Goal: Information Seeking & Learning: Find specific page/section

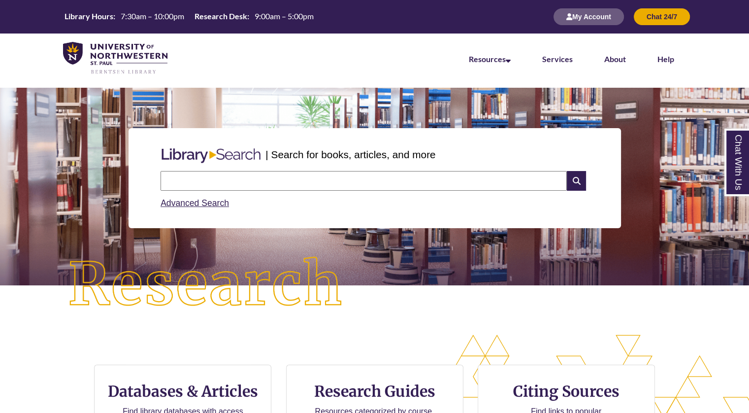
click at [554, 183] on input "text" at bounding box center [364, 181] width 406 height 20
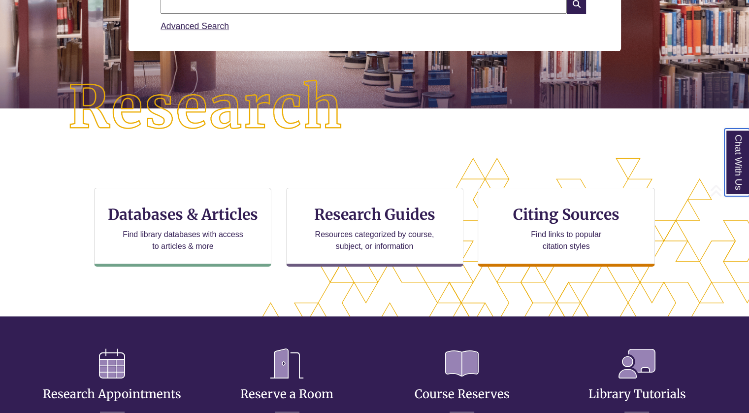
scroll to position [179, 0]
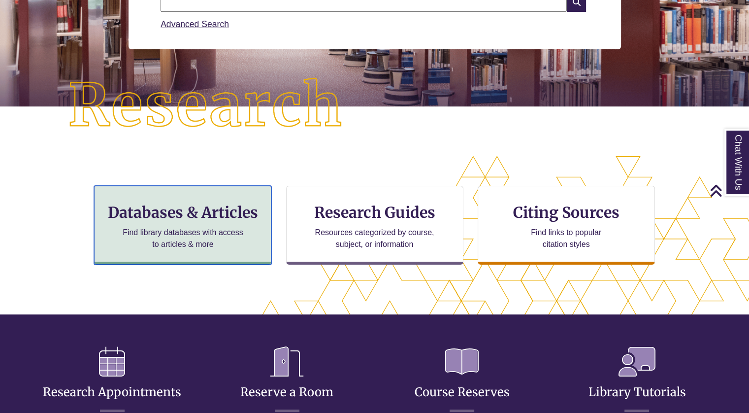
click at [205, 229] on p "Find library databases with access to articles & more" at bounding box center [183, 239] width 129 height 24
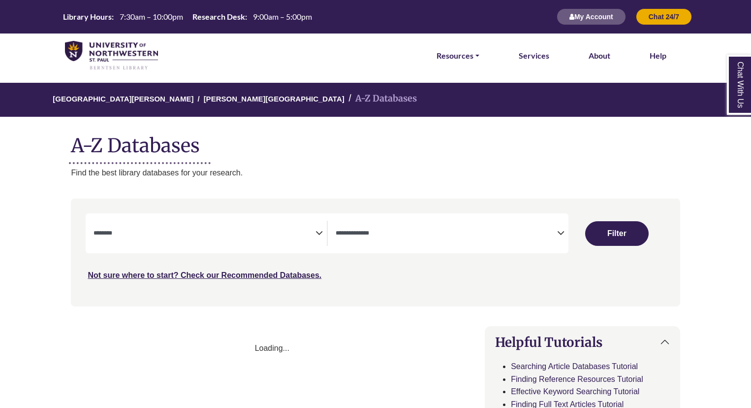
select select "Database Subject Filter"
select select "Database Types Filter"
select select "Database Subject Filter"
select select "Database Types Filter"
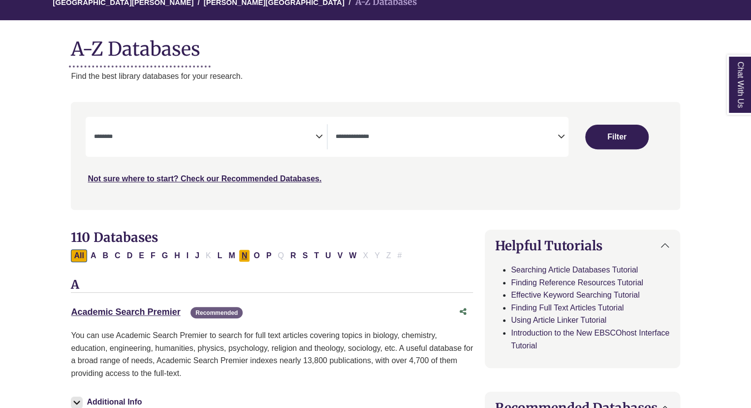
scroll to position [116, 0]
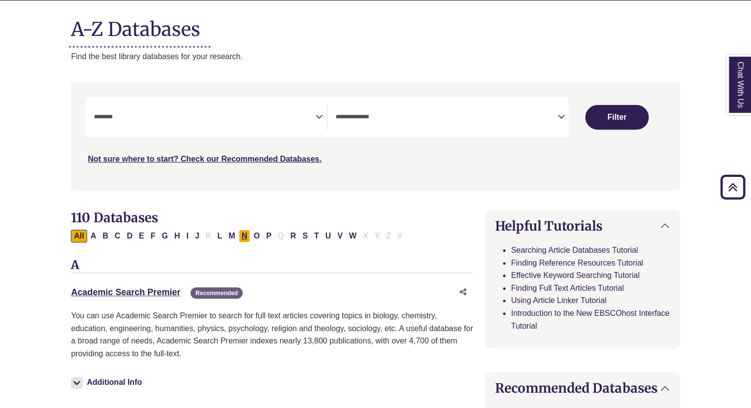
click at [239, 238] on button "N" at bounding box center [245, 235] width 12 height 13
select select "Database Subject Filter"
select select "Database Types Filter"
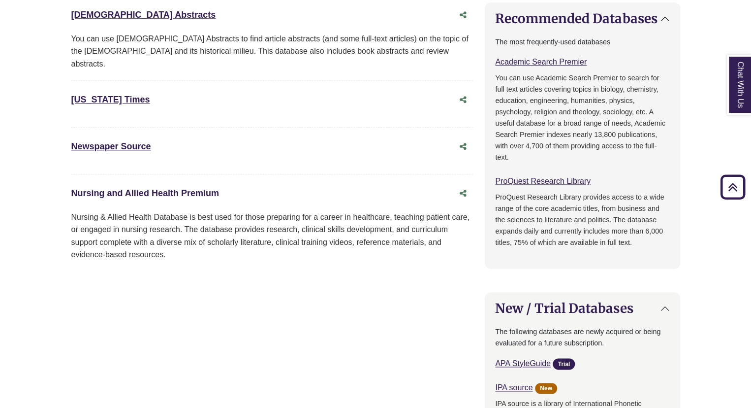
scroll to position [475, 0]
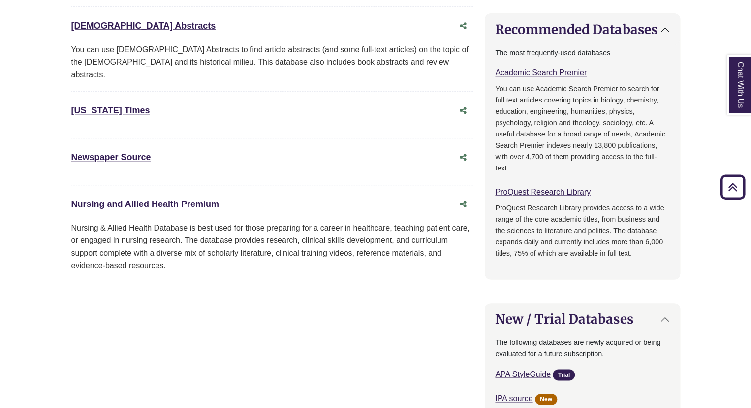
click at [175, 199] on link "Nursing and Allied Health Premium This link opens in a new window" at bounding box center [145, 204] width 148 height 10
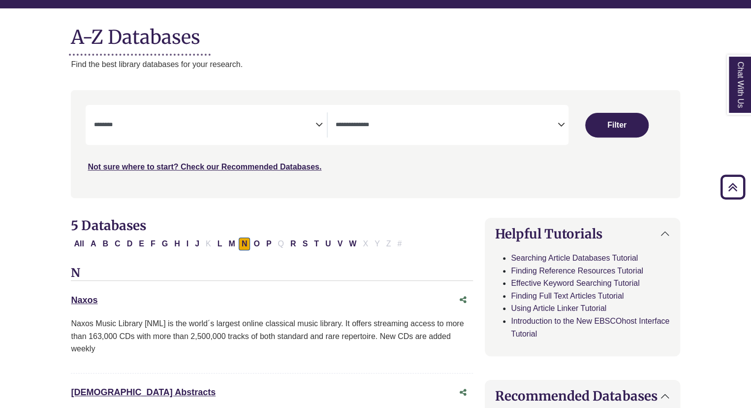
scroll to position [0, 0]
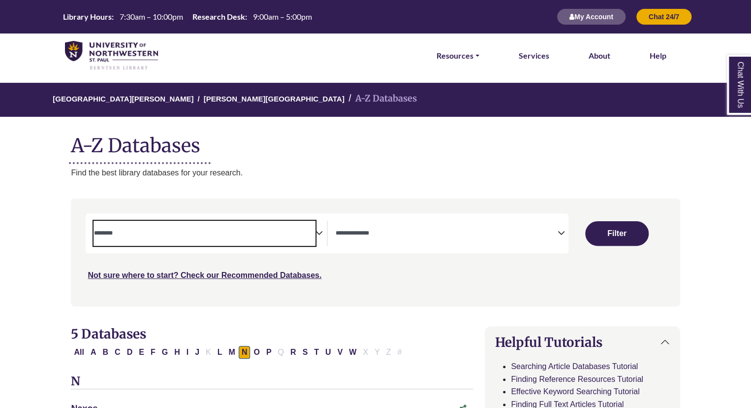
click at [173, 232] on textarea "Search" at bounding box center [205, 234] width 222 height 8
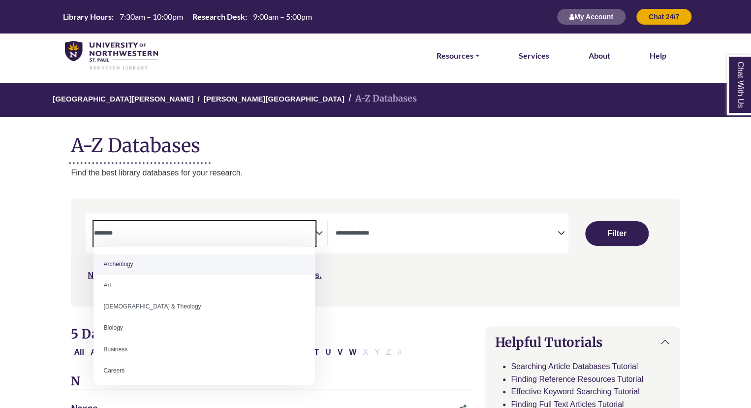
click at [173, 232] on textarea "Search" at bounding box center [205, 234] width 222 height 8
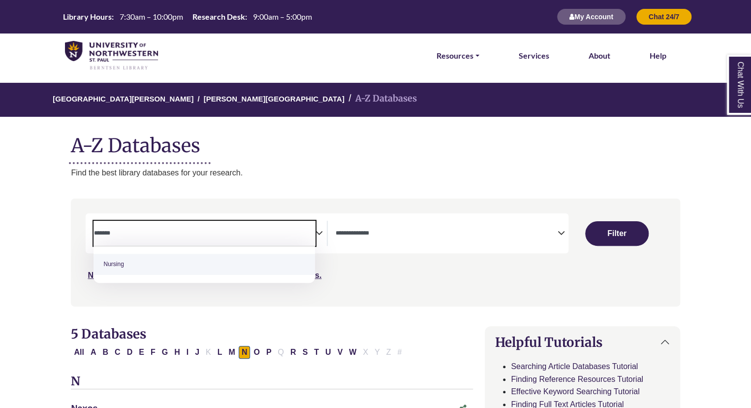
type textarea "*******"
select select "*****"
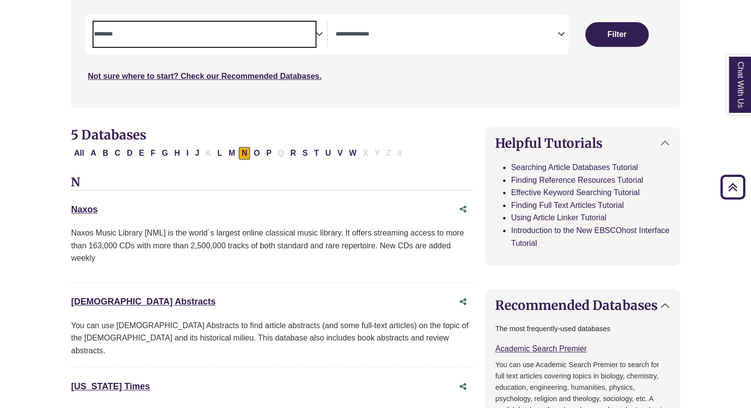
scroll to position [195, 0]
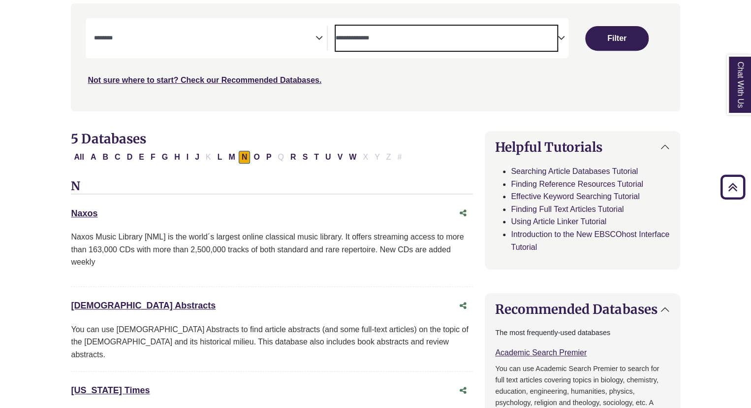
click at [358, 39] on textarea "Search" at bounding box center [447, 39] width 222 height 8
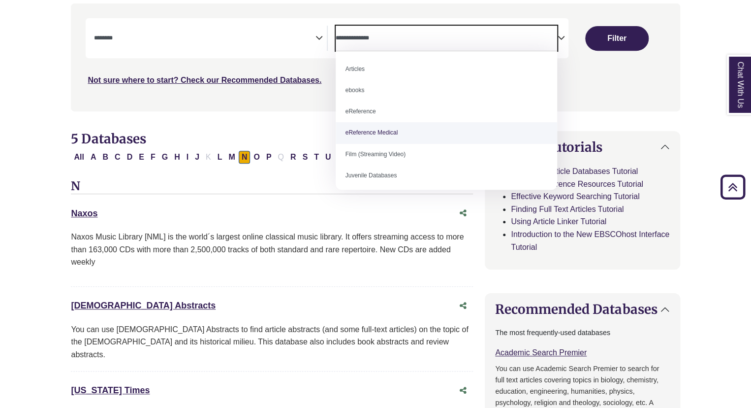
scroll to position [68, 0]
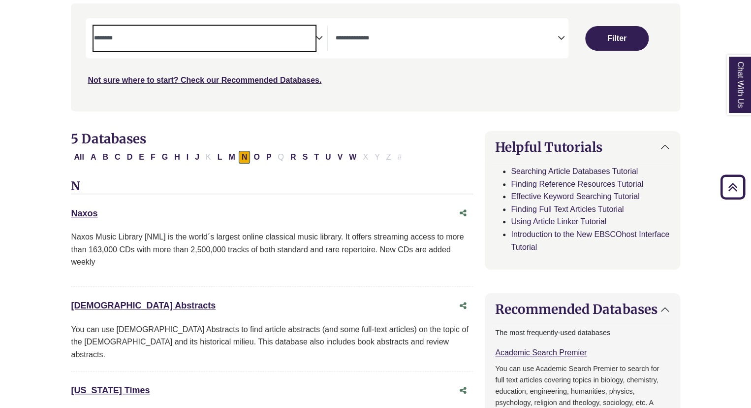
click at [165, 46] on span "Search filters" at bounding box center [205, 38] width 222 height 25
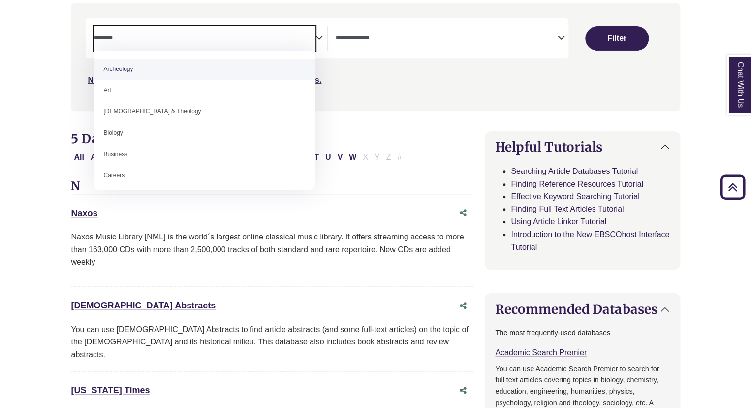
click at [165, 46] on span "Search filters" at bounding box center [205, 38] width 222 height 25
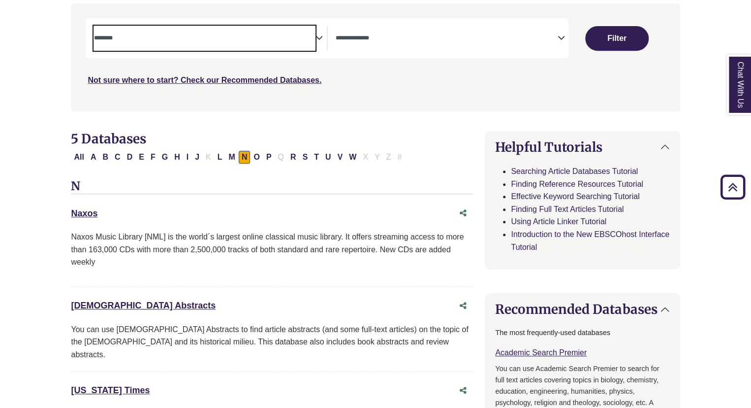
click at [165, 46] on span "Search filters" at bounding box center [205, 38] width 222 height 25
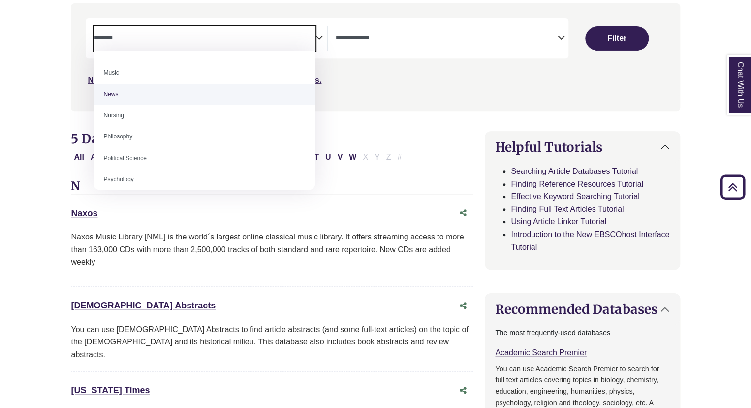
scroll to position [687, 0]
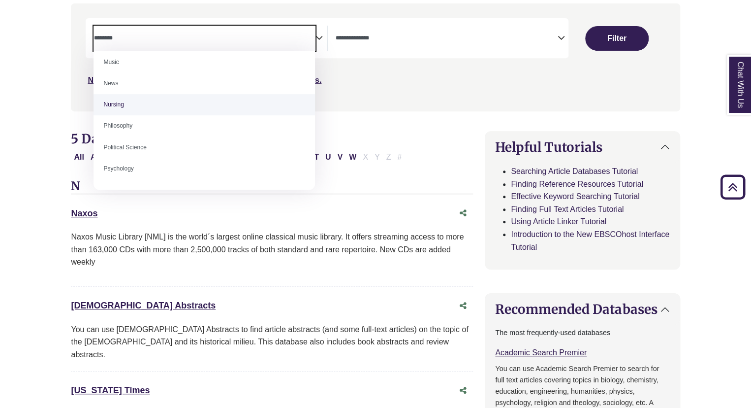
select select "*****"
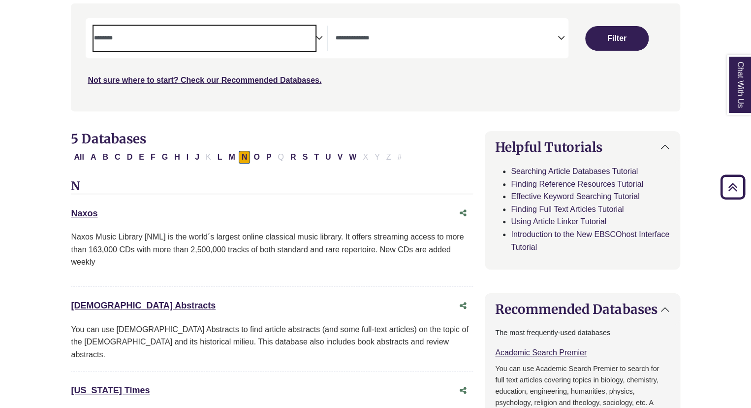
click at [147, 37] on textarea "Search" at bounding box center [205, 39] width 222 height 8
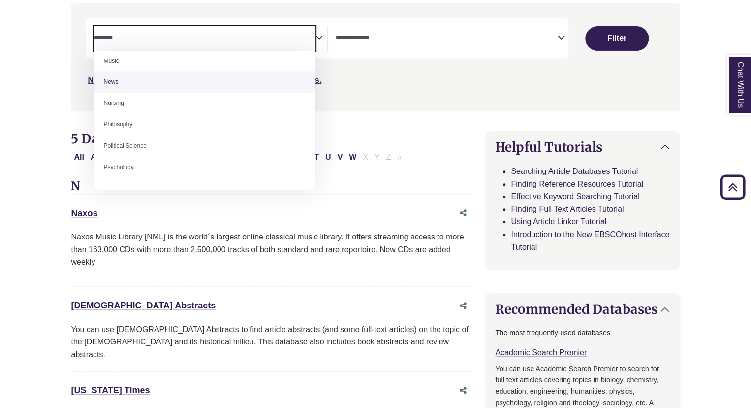
scroll to position [685, 0]
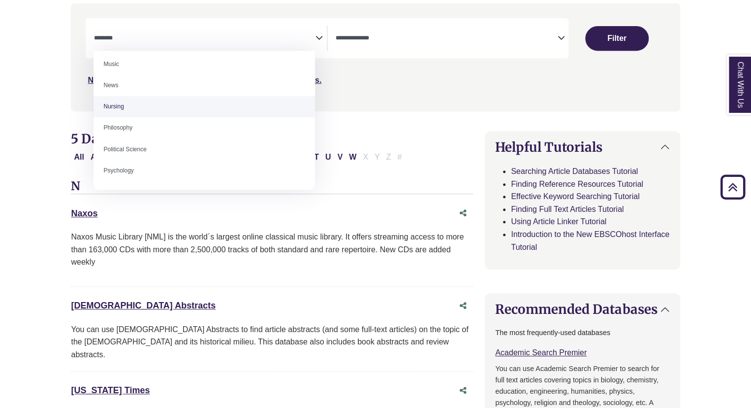
select select "*****"
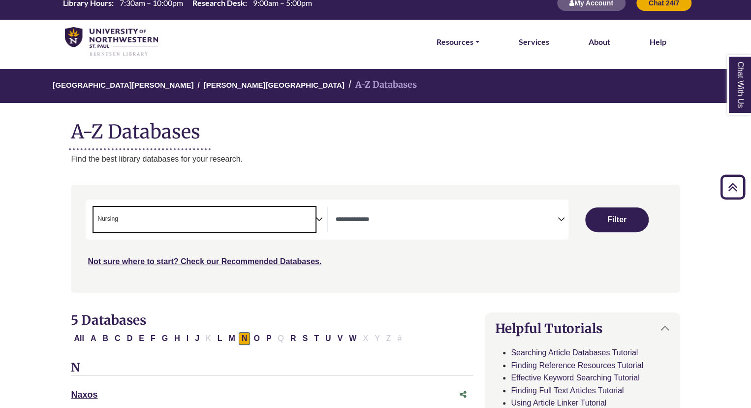
scroll to position [0, 0]
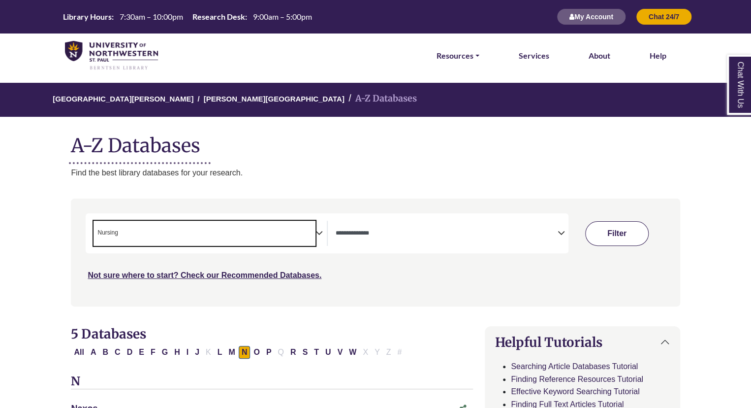
click at [603, 237] on button "Filter" at bounding box center [617, 233] width 64 height 25
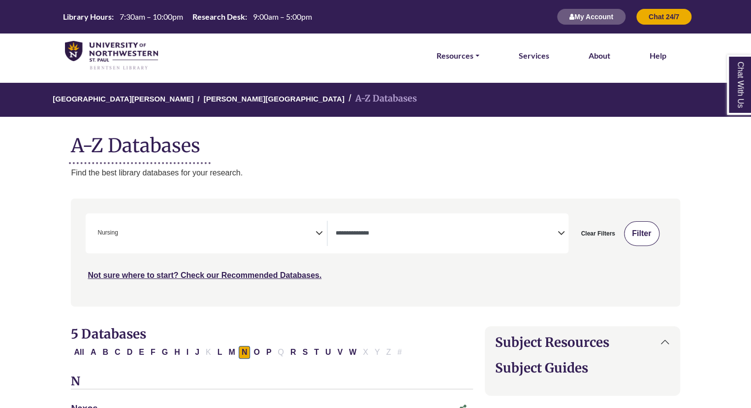
select select "Database Types Filter"
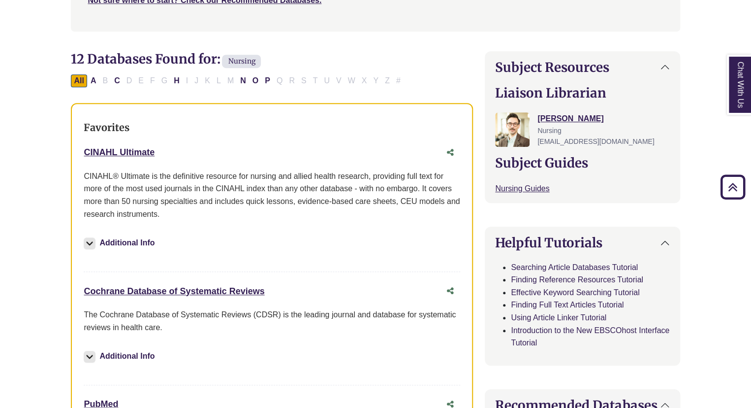
scroll to position [301, 0]
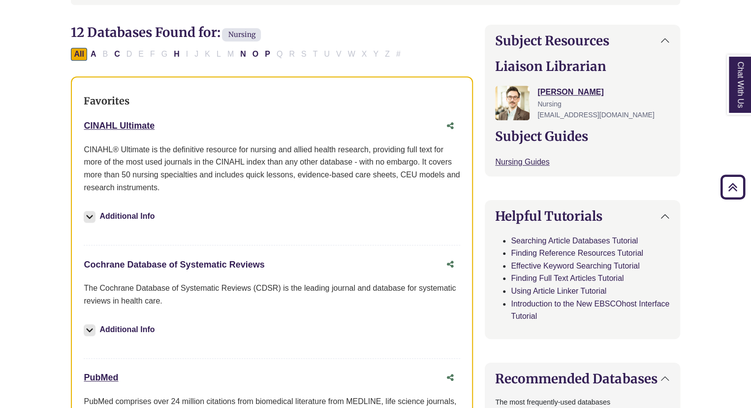
click at [246, 265] on link "Cochrane Database of Systematic Reviews This link opens in a new window" at bounding box center [174, 264] width 181 height 10
click at [162, 263] on link "Cochrane Database of Systematic Reviews This link opens in a new window" at bounding box center [174, 264] width 181 height 10
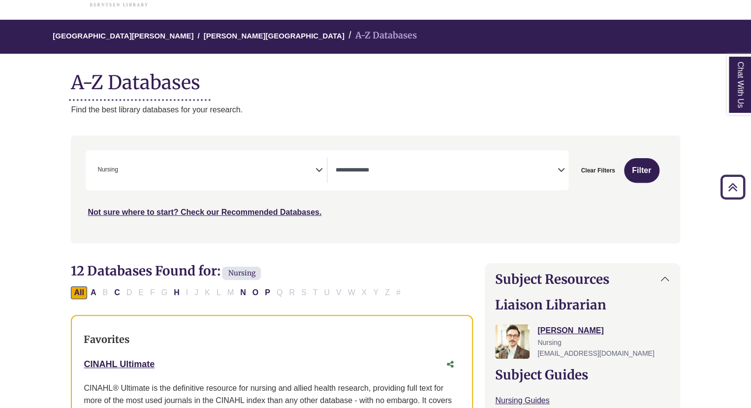
scroll to position [0, 0]
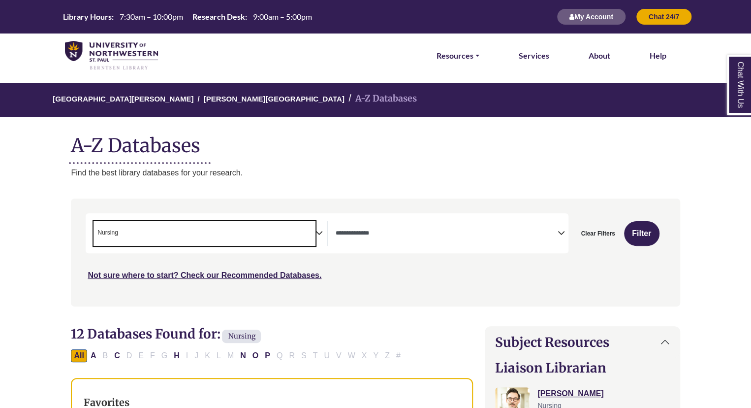
click at [299, 232] on span "× Nursing" at bounding box center [205, 233] width 222 height 25
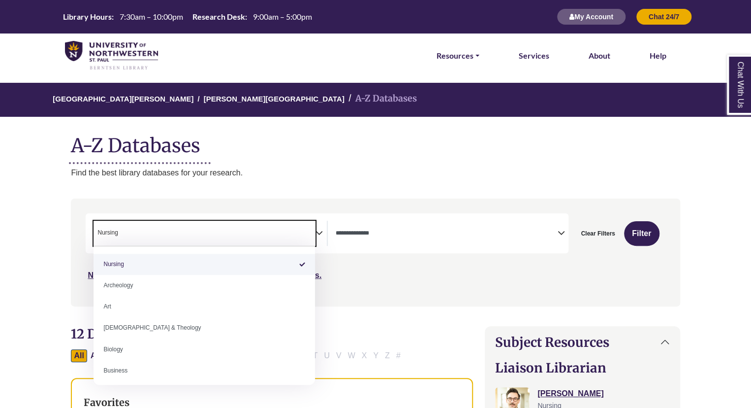
select select "Database Subject Filter"
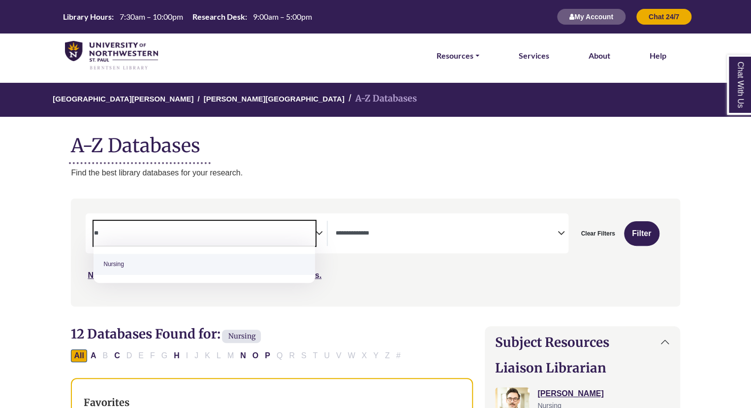
type textarea "*"
type textarea "***"
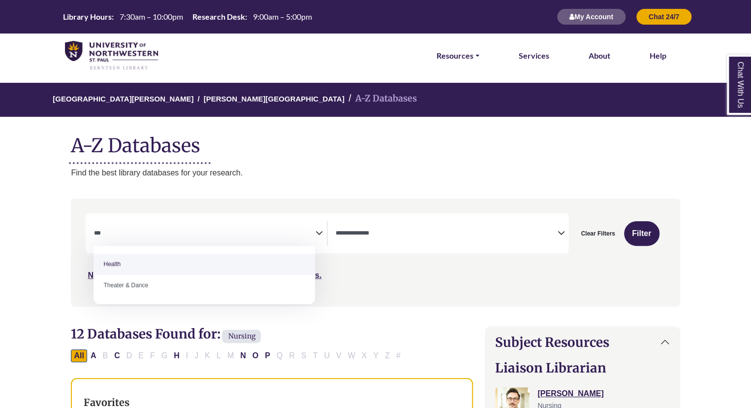
select select "*****"
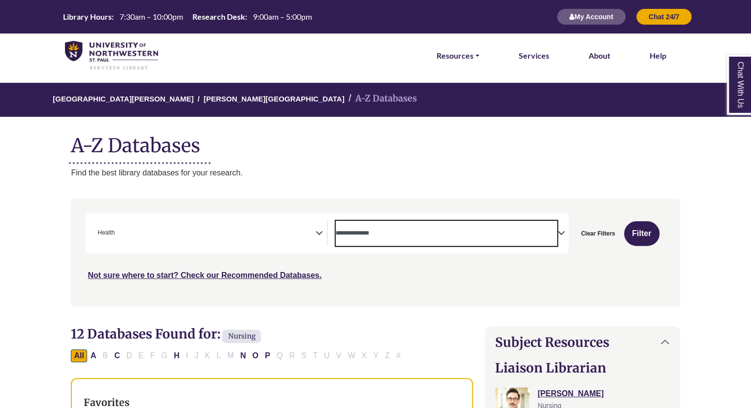
click at [415, 227] on span "Search filters" at bounding box center [447, 231] width 222 height 8
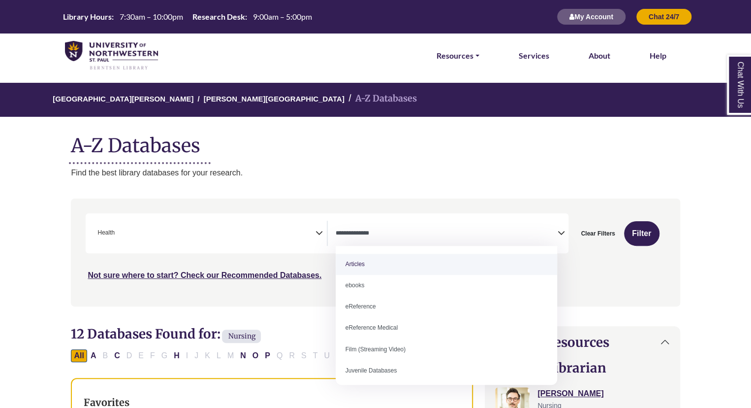
select select "*****"
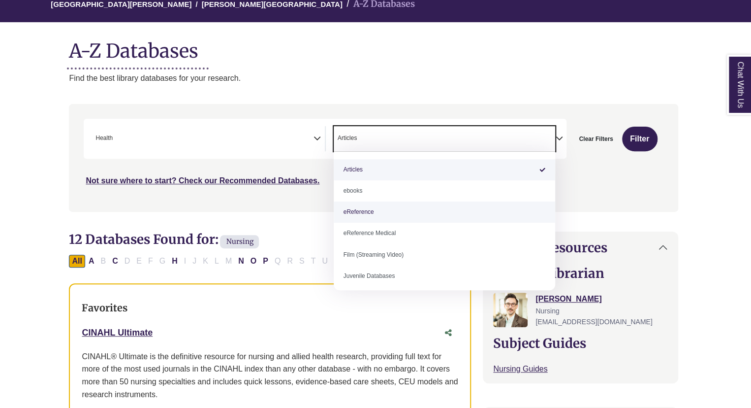
scroll to position [97, 2]
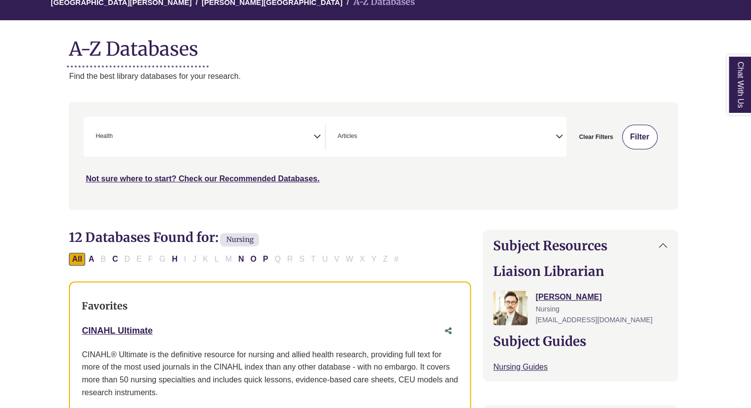
click at [636, 131] on button "Filter" at bounding box center [639, 137] width 35 height 25
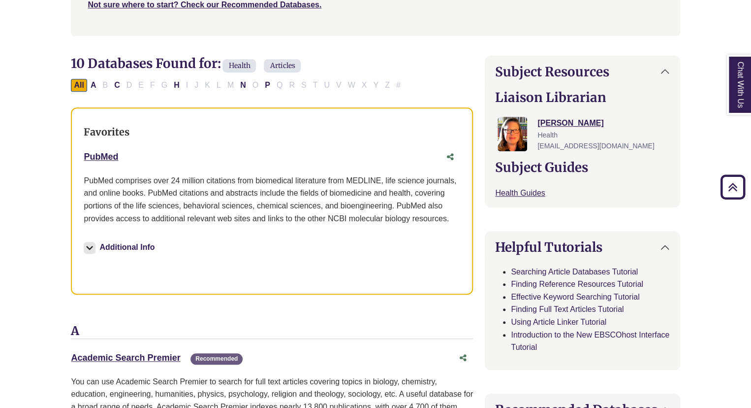
scroll to position [268, 0]
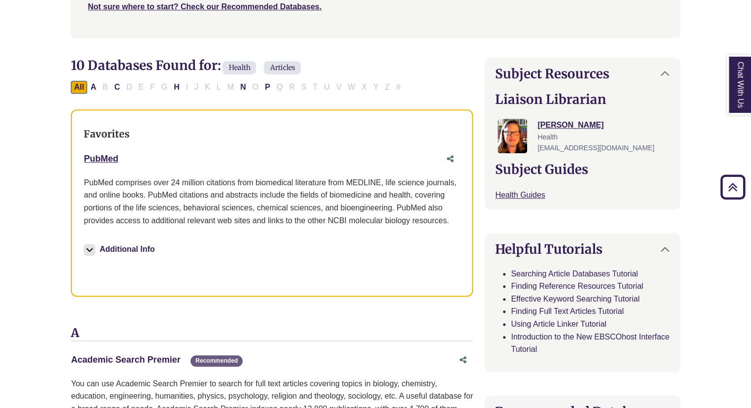
click at [143, 358] on link "Academic Search Premier This link opens in a new window" at bounding box center [125, 360] width 109 height 10
